Goal: Task Accomplishment & Management: Complete application form

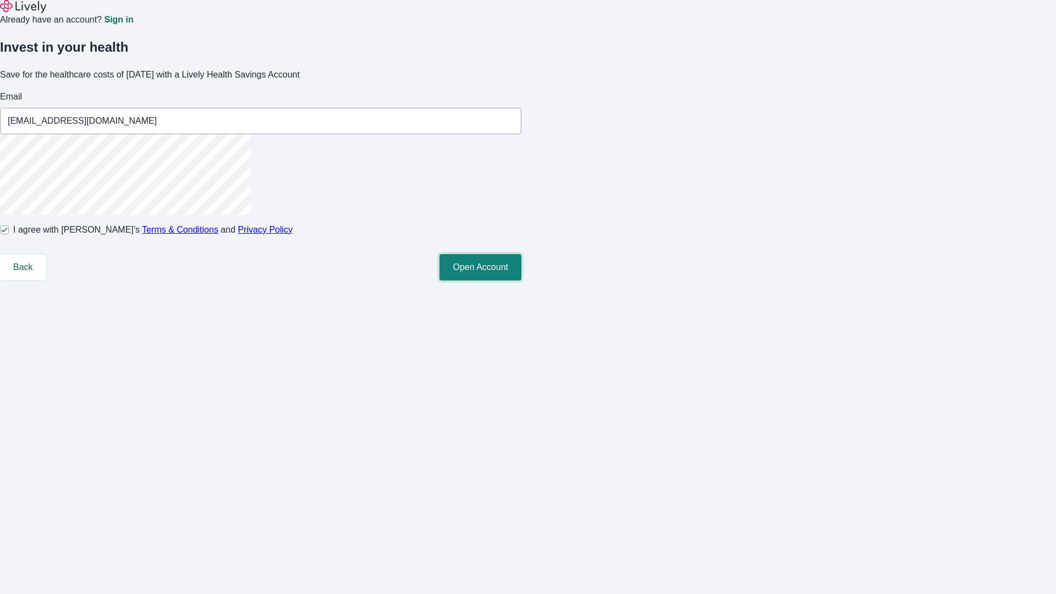
click at [521, 280] on button "Open Account" at bounding box center [480, 267] width 82 height 26
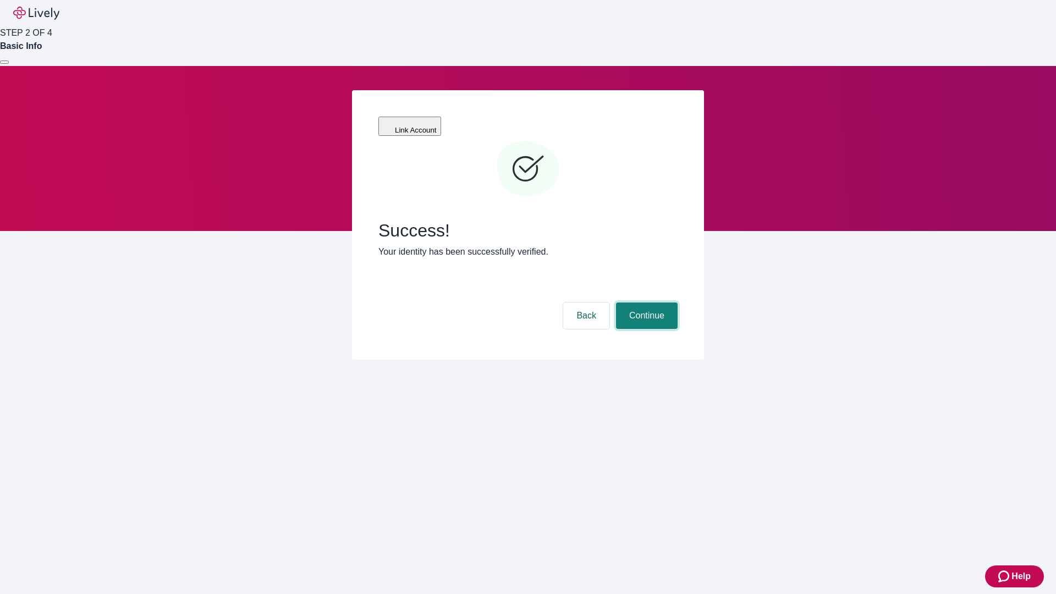
click at [645, 302] on button "Continue" at bounding box center [647, 315] width 62 height 26
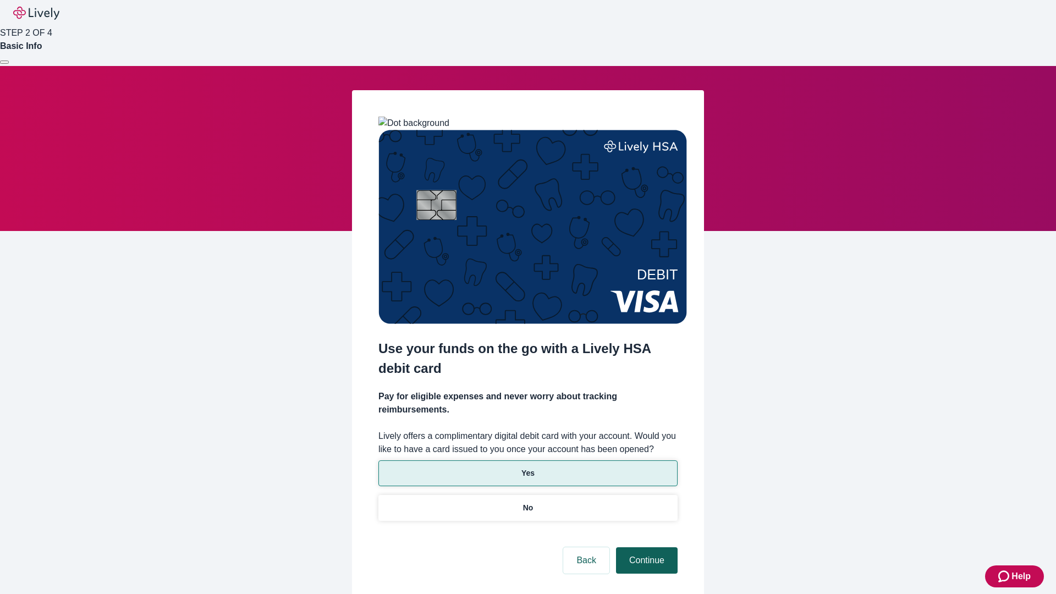
click at [527, 467] on p "Yes" at bounding box center [527, 473] width 13 height 12
click at [645, 547] on button "Continue" at bounding box center [647, 560] width 62 height 26
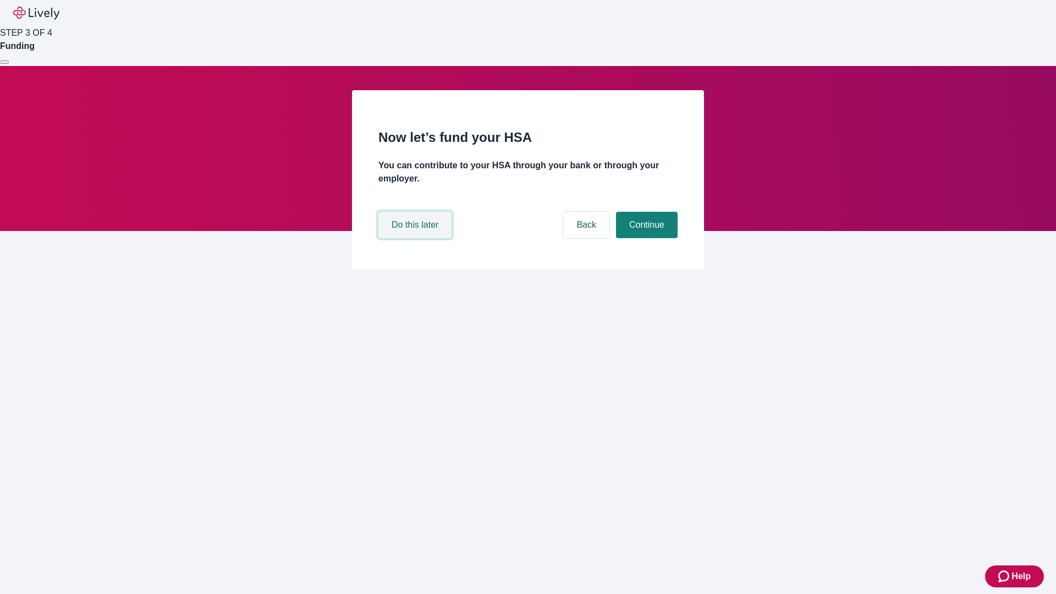
click at [416, 238] on button "Do this later" at bounding box center [414, 225] width 73 height 26
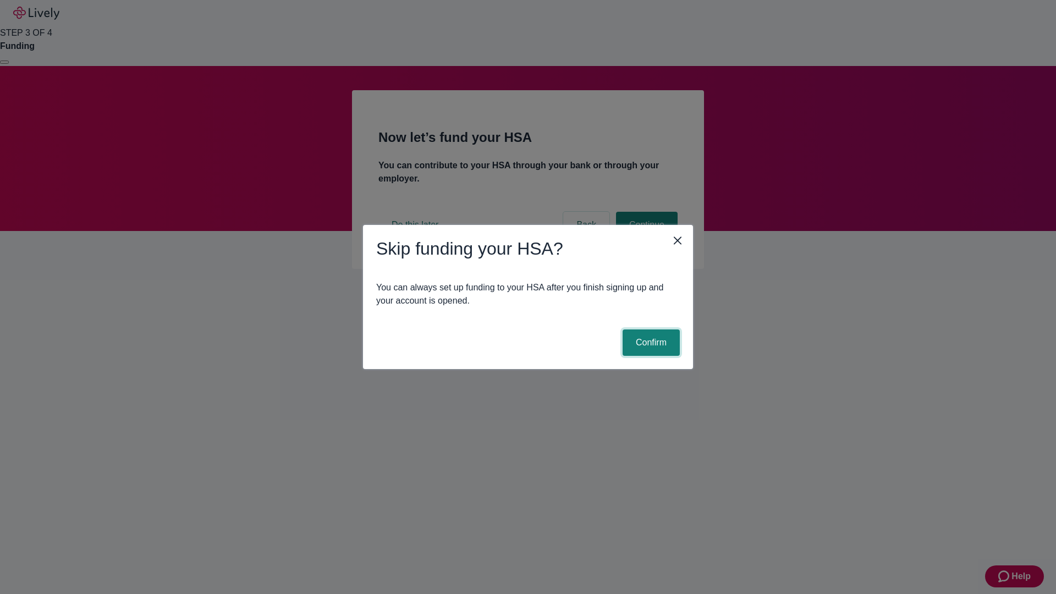
click at [649, 343] on button "Confirm" at bounding box center [650, 342] width 57 height 26
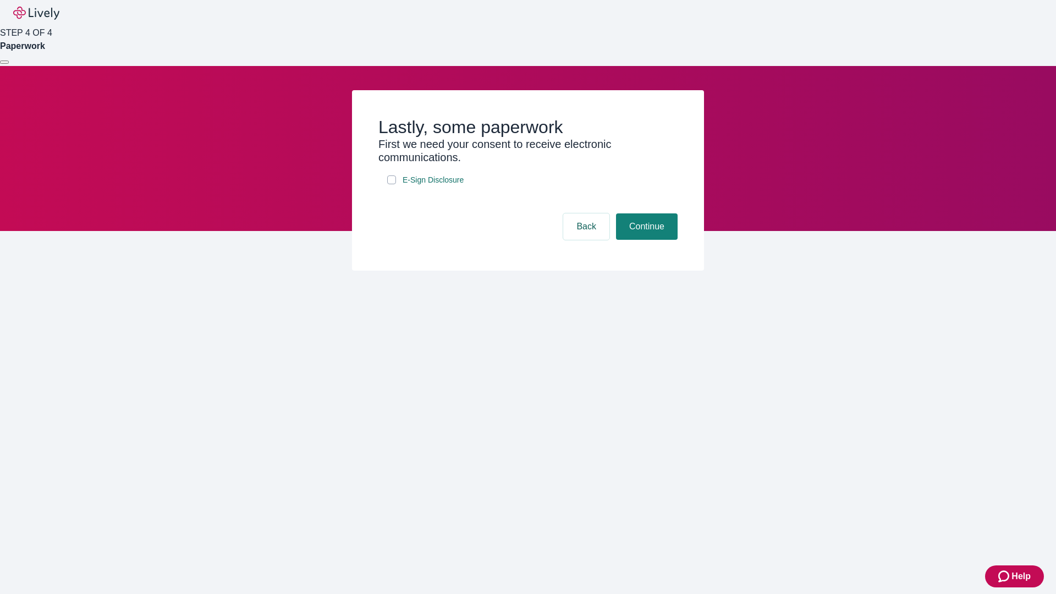
click at [391, 184] on input "E-Sign Disclosure" at bounding box center [391, 179] width 9 height 9
checkbox input "true"
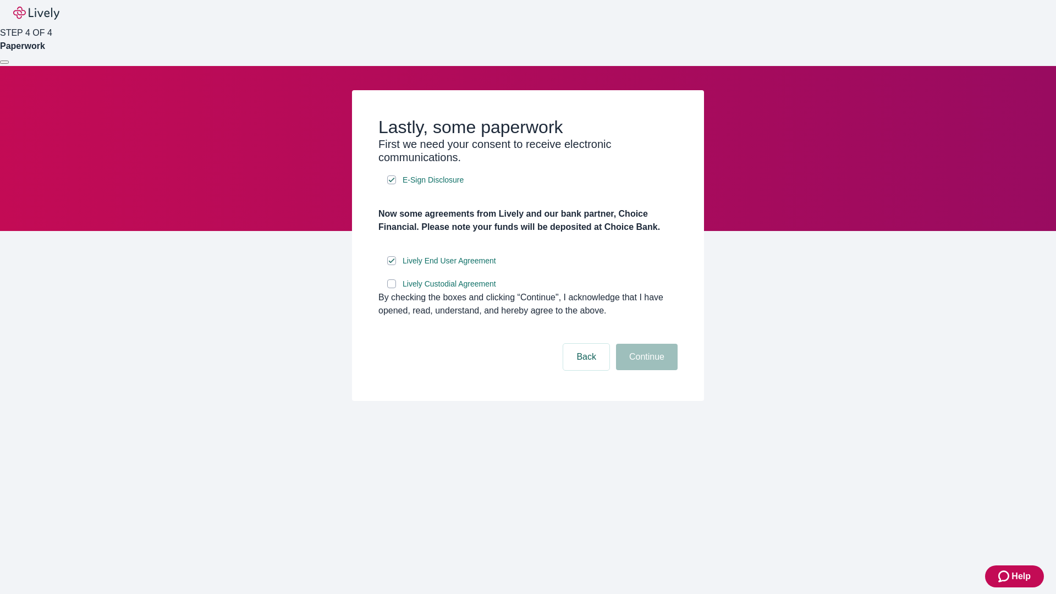
click at [391, 288] on input "Lively Custodial Agreement" at bounding box center [391, 283] width 9 height 9
checkbox input "true"
click at [645, 370] on button "Continue" at bounding box center [647, 357] width 62 height 26
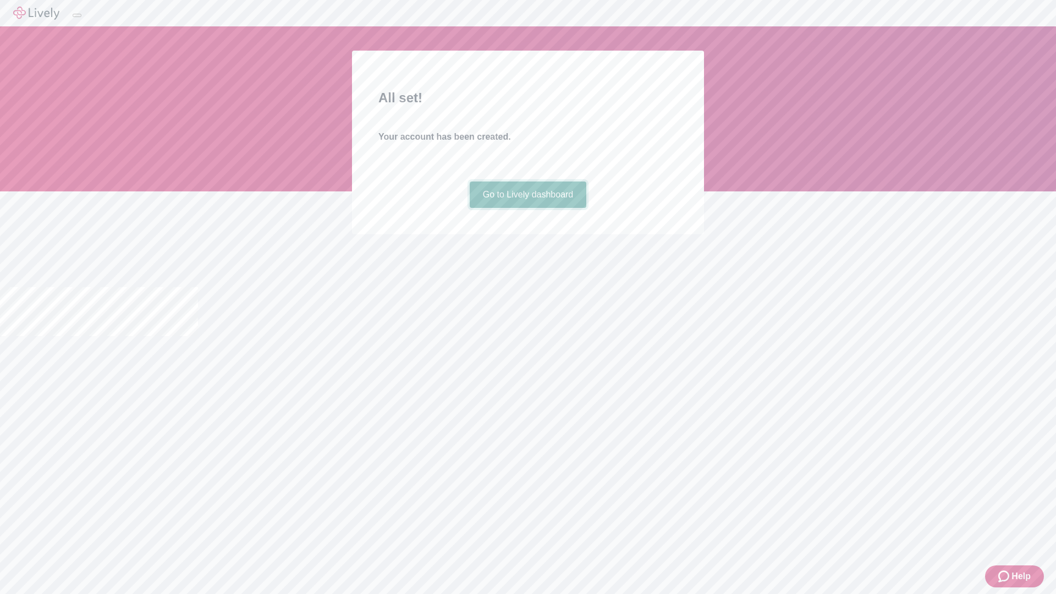
click at [527, 208] on link "Go to Lively dashboard" at bounding box center [528, 194] width 117 height 26
